Goal: Transaction & Acquisition: Purchase product/service

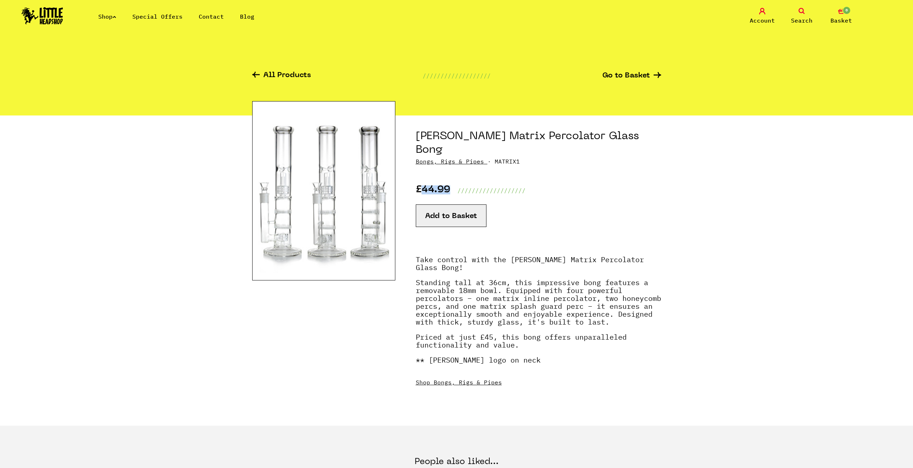
drag, startPoint x: 424, startPoint y: 175, endPoint x: 453, endPoint y: 176, distance: 29.1
click at [453, 176] on div "£44.99 ///////////////////" at bounding box center [539, 180] width 246 height 29
click at [458, 195] on div "Add to Basket" at bounding box center [539, 222] width 246 height 54
drag, startPoint x: 420, startPoint y: 174, endPoint x: 455, endPoint y: 170, distance: 35.0
click at [455, 170] on div "£44.99 ///////////////////" at bounding box center [539, 180] width 246 height 29
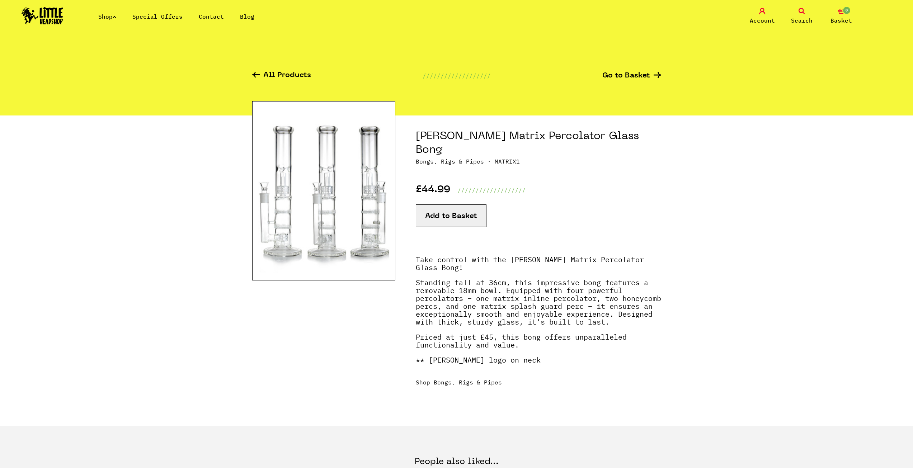
click at [457, 195] on div "Add to Basket" at bounding box center [539, 222] width 246 height 54
drag, startPoint x: 422, startPoint y: 178, endPoint x: 455, endPoint y: 178, distance: 33.7
click at [455, 178] on div "£44.99 ///////////////////" at bounding box center [539, 180] width 246 height 29
click at [450, 195] on div "Add to Basket" at bounding box center [539, 222] width 246 height 54
drag, startPoint x: 423, startPoint y: 175, endPoint x: 451, endPoint y: 175, distance: 27.6
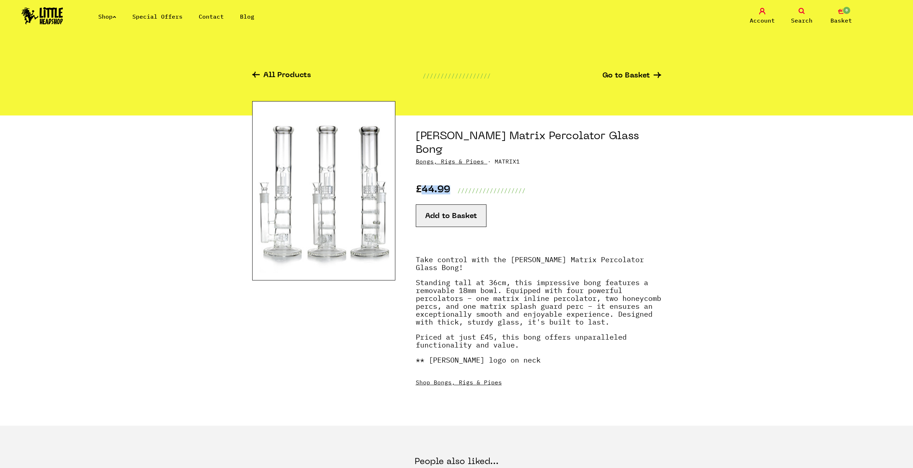
click at [451, 175] on div "£44.99 ///////////////////" at bounding box center [539, 180] width 246 height 29
click at [450, 195] on div "Add to Basket" at bounding box center [539, 222] width 246 height 54
